Goal: Information Seeking & Learning: Learn about a topic

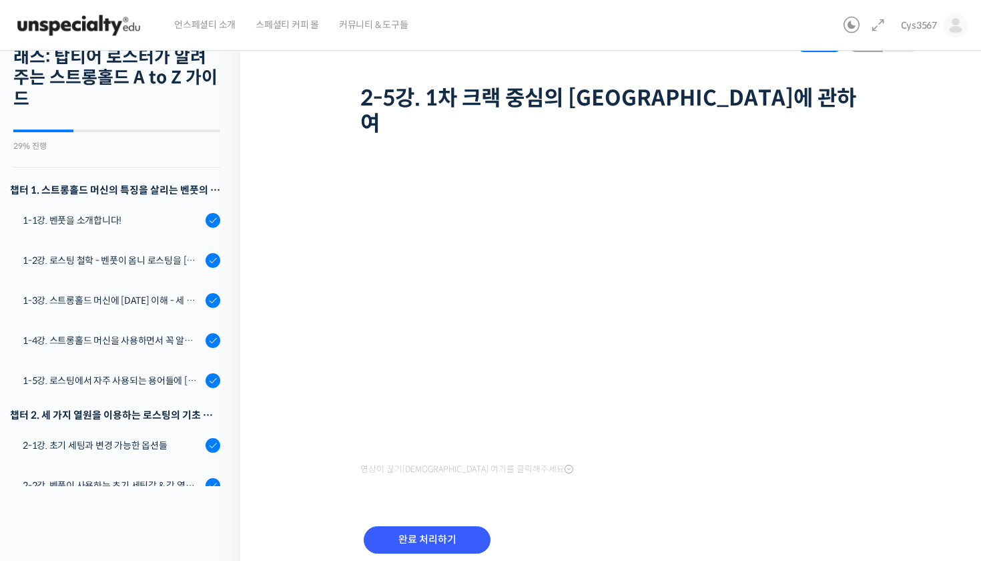
scroll to position [189, 0]
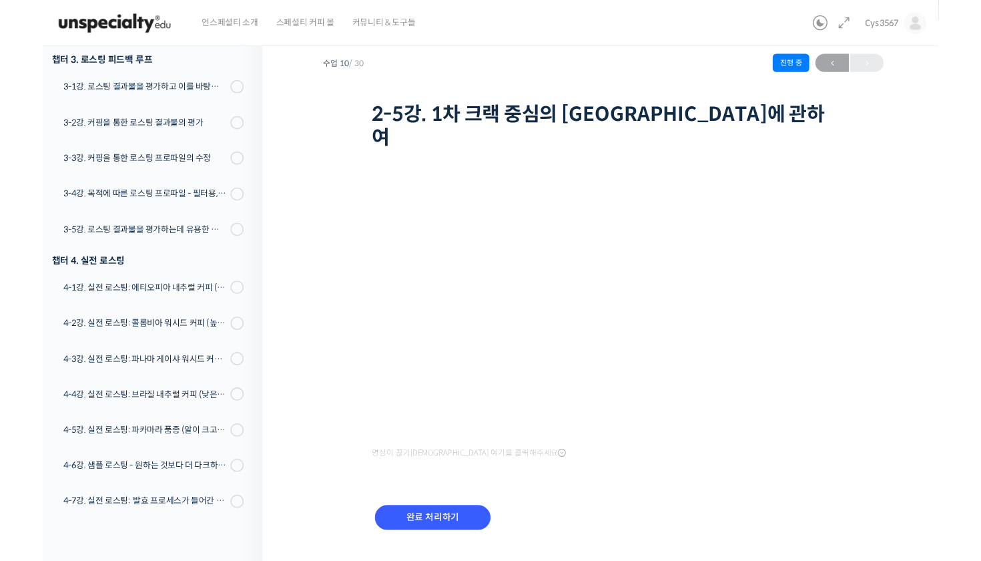
scroll to position [40, 0]
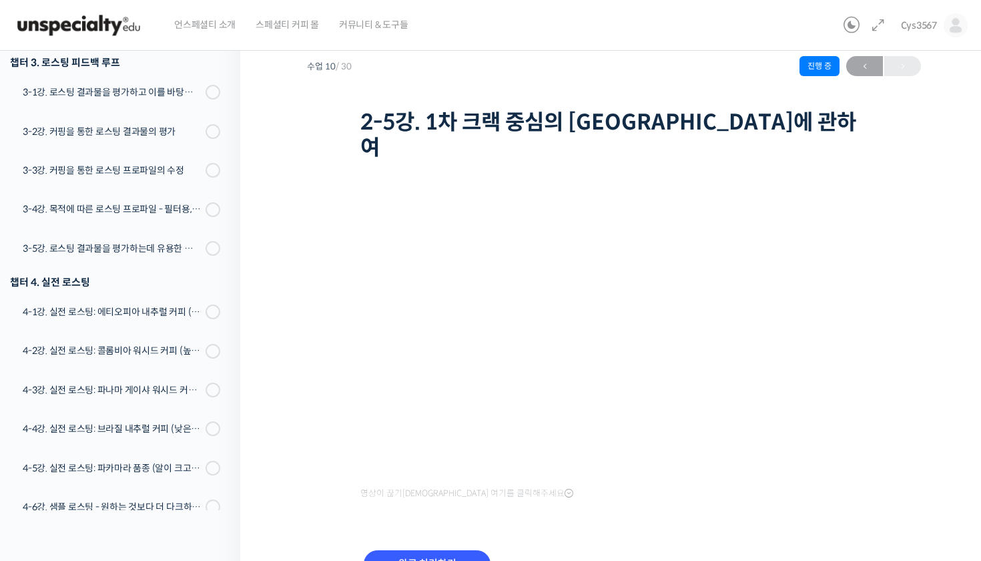
click at [675, 499] on div "영상이 끊기[DEMOGRAPHIC_DATA] 여기를 클릭해주세요 완료 처리하기" at bounding box center [613, 389] width 507 height 448
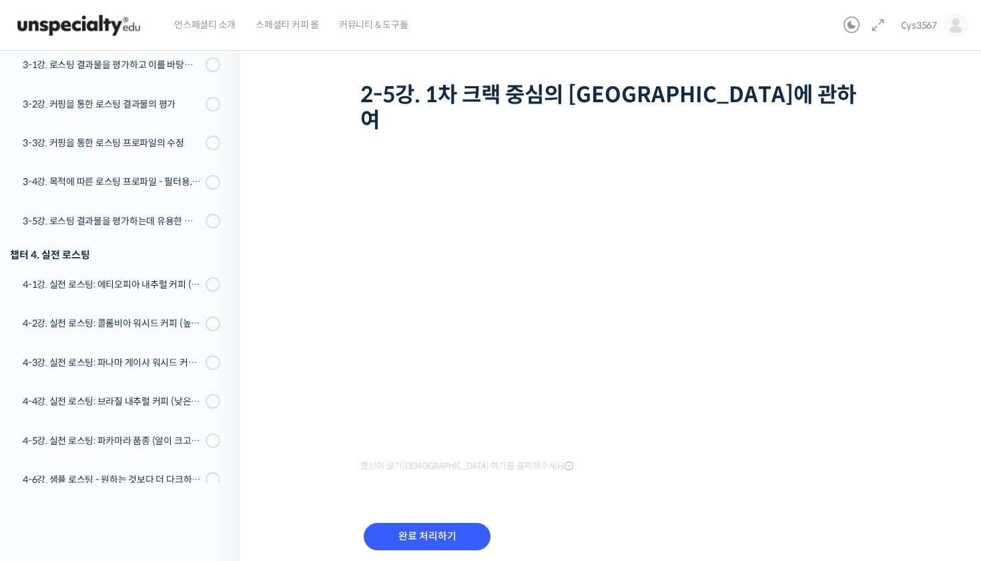
scroll to position [68, 0]
click at [474, 522] on input "완료 처리하기" at bounding box center [427, 535] width 127 height 27
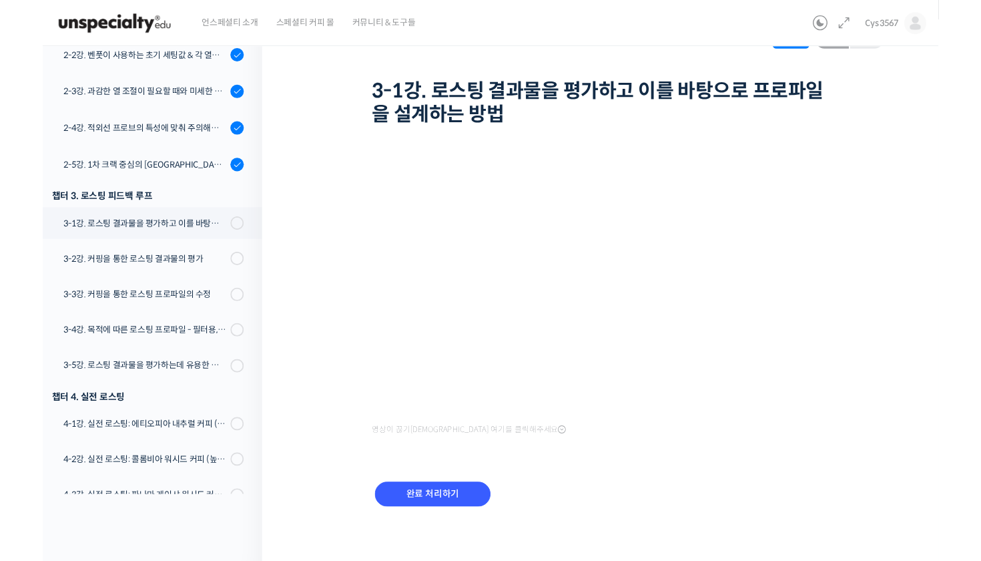
scroll to position [65, 0]
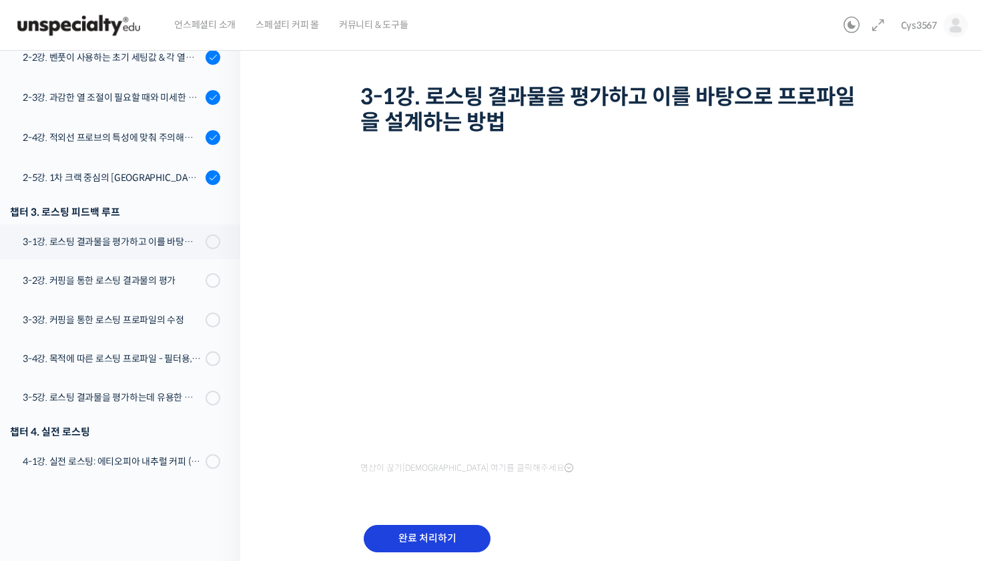
click at [487, 531] on input "완료 처리하기" at bounding box center [427, 538] width 127 height 27
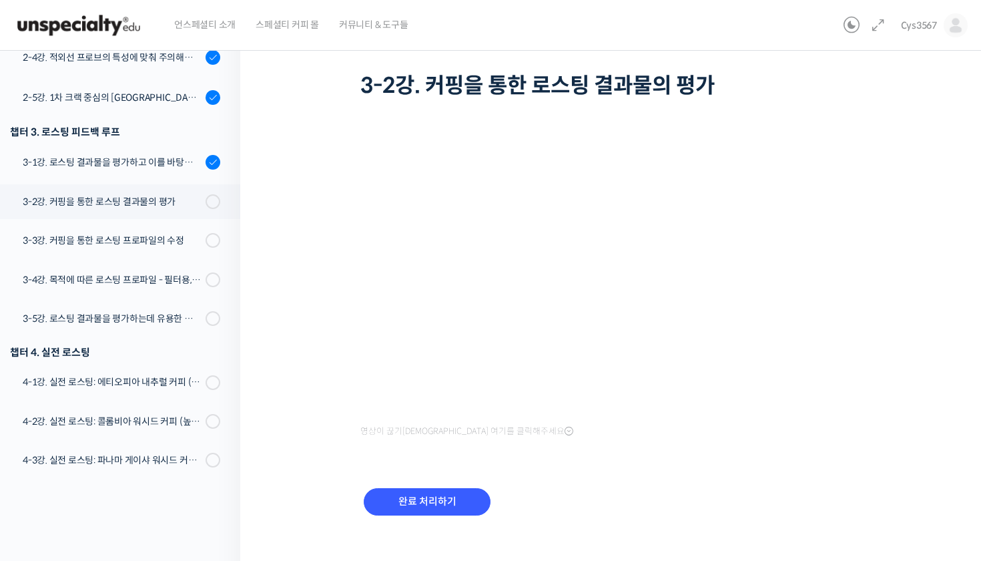
scroll to position [78, 0]
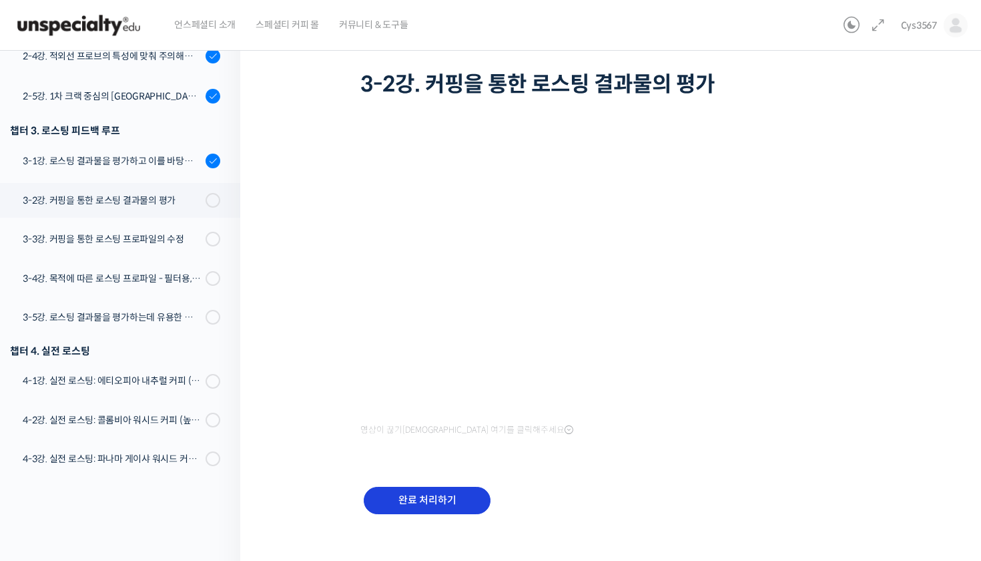
click at [415, 505] on input "완료 처리하기" at bounding box center [427, 500] width 127 height 27
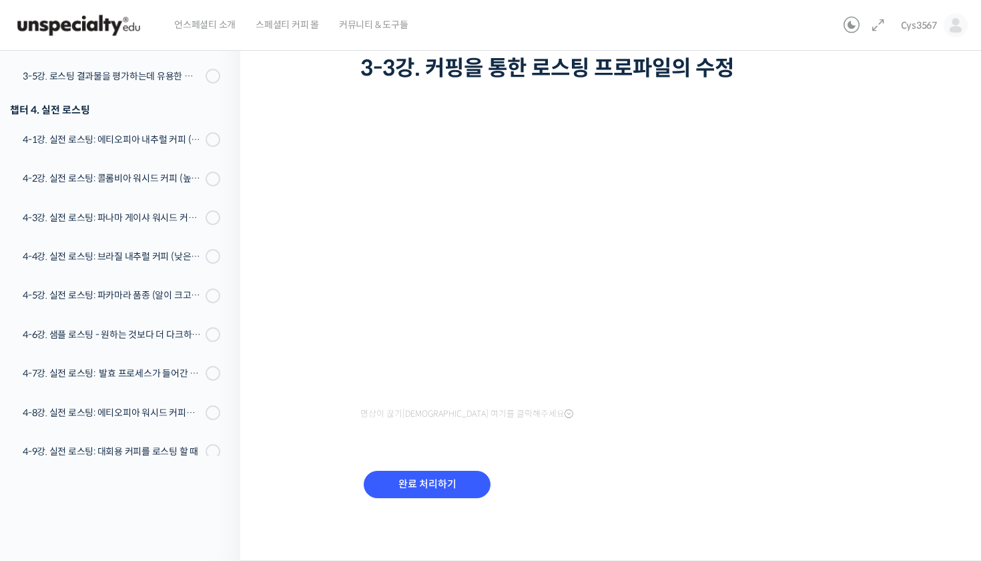
scroll to position [93, 0]
click at [465, 491] on input "완료 처리하기" at bounding box center [427, 484] width 127 height 27
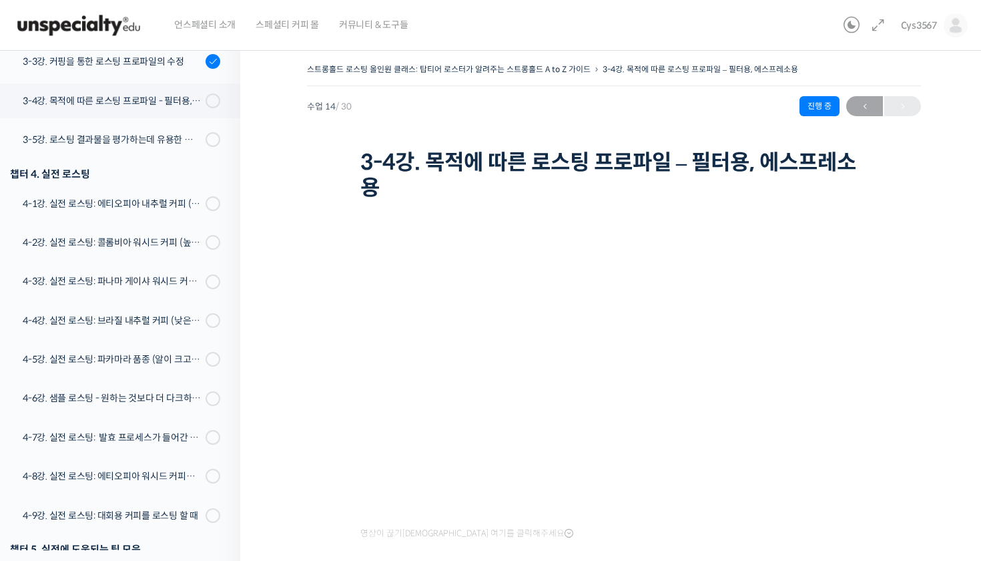
scroll to position [785, 0]
